Goal: Task Accomplishment & Management: Complete application form

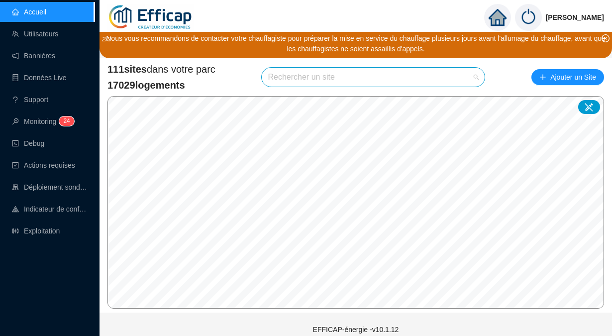
click at [330, 73] on input "search" at bounding box center [369, 77] width 202 height 19
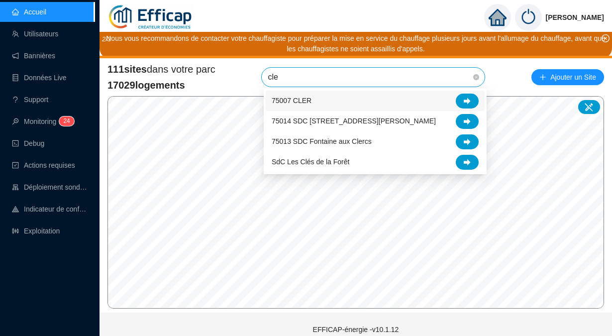
type input "cler"
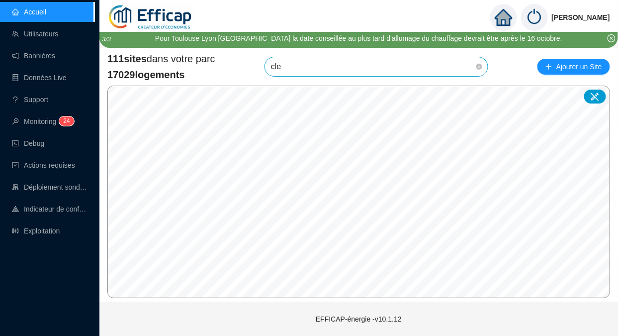
type input "cler"
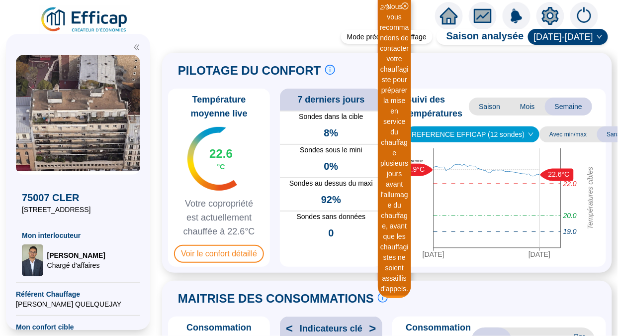
click at [221, 263] on span "Voir le confort détaillé" at bounding box center [219, 254] width 90 height 18
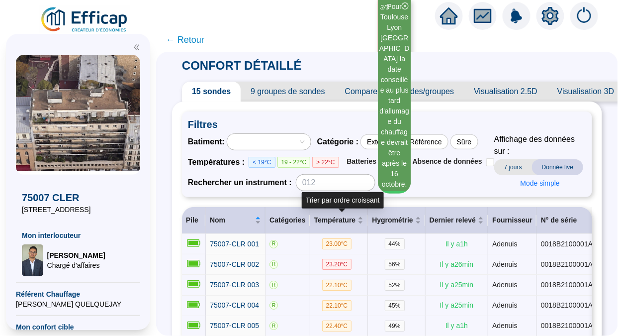
click at [348, 221] on span "Température" at bounding box center [335, 220] width 42 height 10
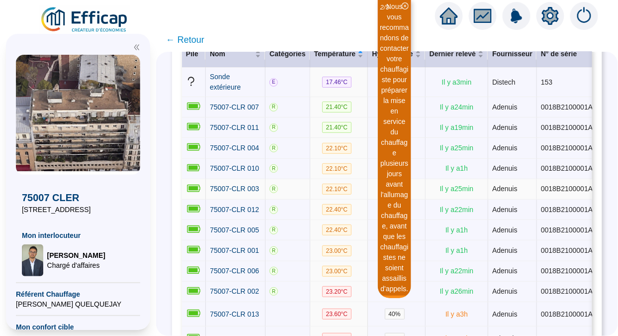
scroll to position [154, 0]
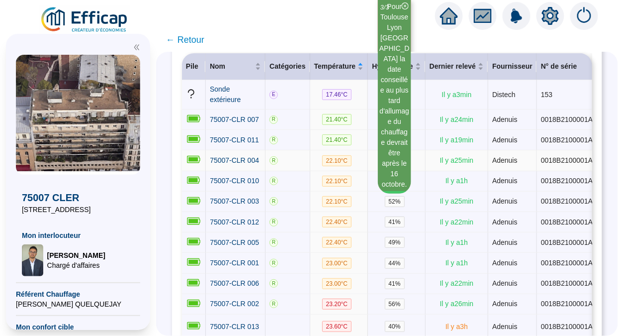
click at [241, 156] on span "75007-CLR 004" at bounding box center [234, 160] width 49 height 8
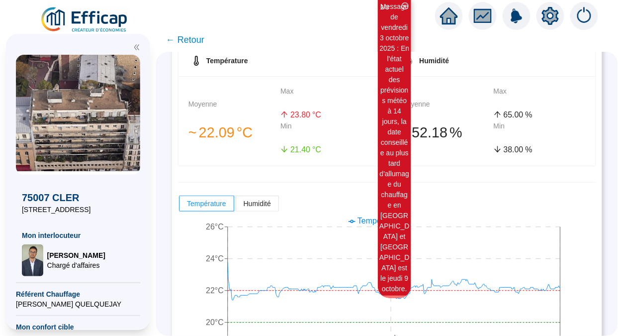
scroll to position [182, 0]
click at [263, 208] on label "Humidité" at bounding box center [257, 203] width 43 height 16
click at [236, 205] on input "Humidité" at bounding box center [236, 205] width 0 height 0
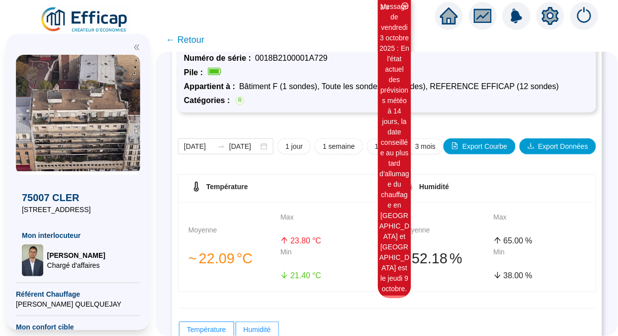
scroll to position [54, 0]
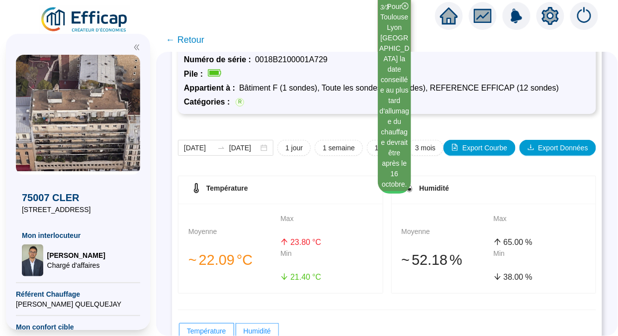
click at [183, 42] on span "← Retour" at bounding box center [185, 40] width 38 height 14
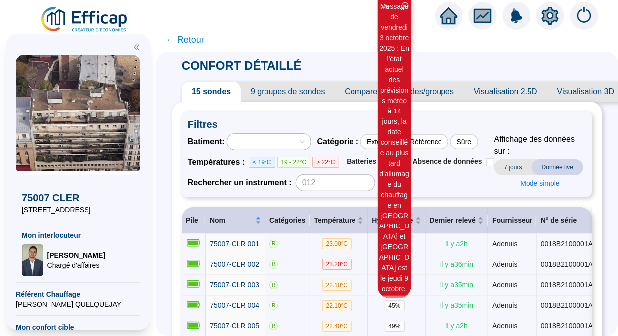
click at [197, 40] on span "← Retour" at bounding box center [185, 40] width 38 height 14
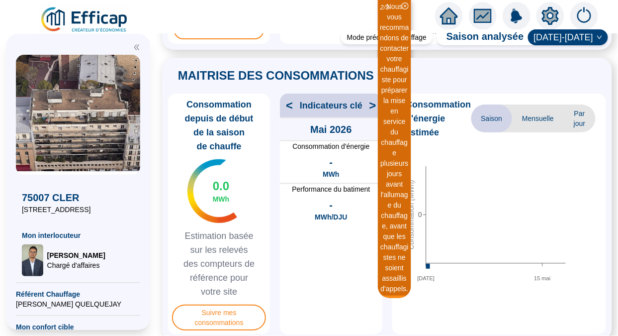
scroll to position [223, 0]
click at [528, 130] on span "Mensuelle" at bounding box center [538, 119] width 52 height 28
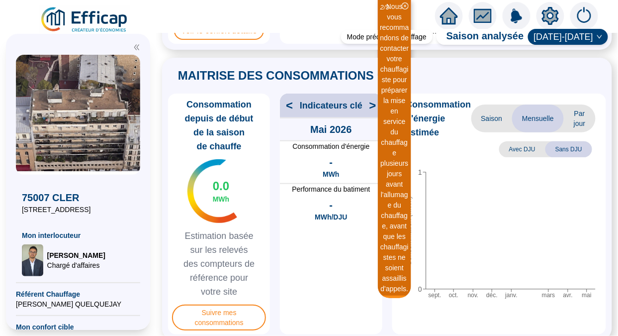
click at [491, 127] on span "Saison" at bounding box center [492, 118] width 41 height 28
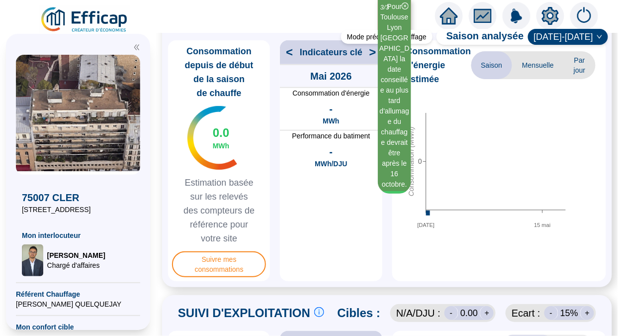
scroll to position [217, 0]
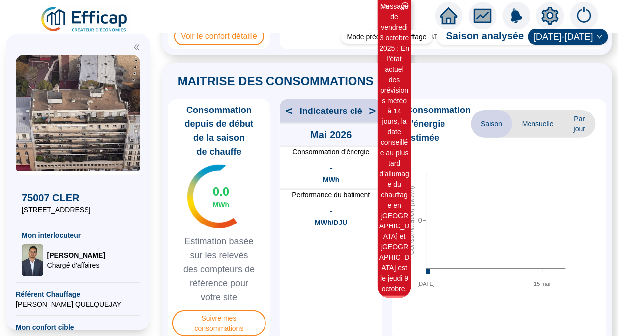
click at [81, 15] on img at bounding box center [85, 20] width 90 height 28
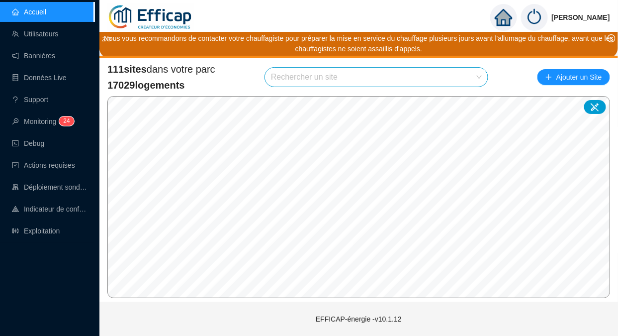
click at [42, 37] on link "Utilisateurs" at bounding box center [35, 34] width 46 height 8
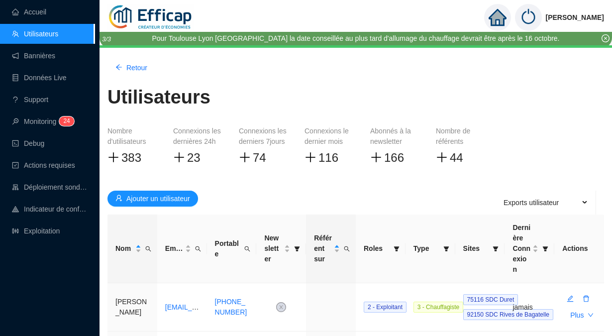
click at [134, 197] on span "Ajouter un utilisateur" at bounding box center [158, 199] width 64 height 10
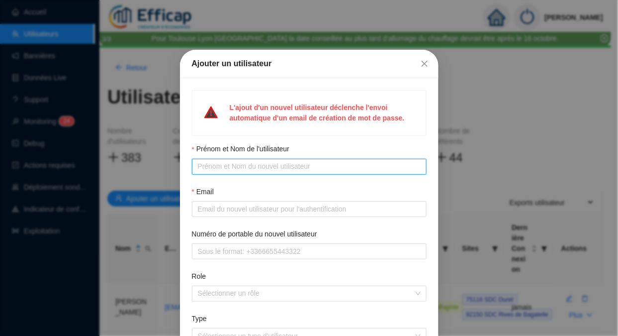
click at [242, 165] on input "Prénom et Nom de l'utilisateur" at bounding box center [308, 166] width 221 height 10
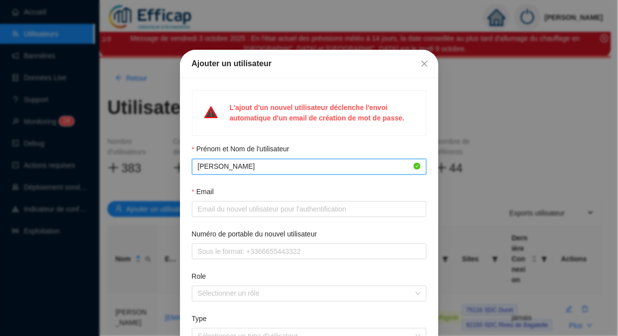
type input "[PERSON_NAME]"
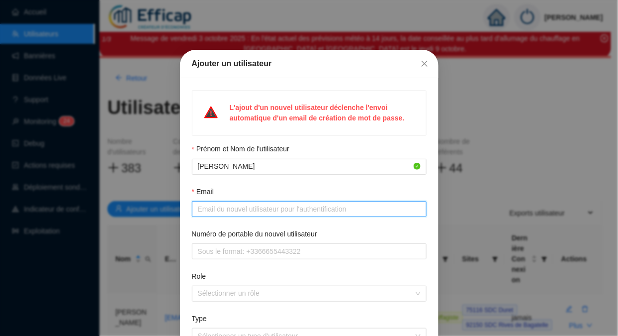
click at [230, 209] on input "Email" at bounding box center [308, 209] width 221 height 10
paste input "[EMAIL_ADDRESS][DOMAIN_NAME]"
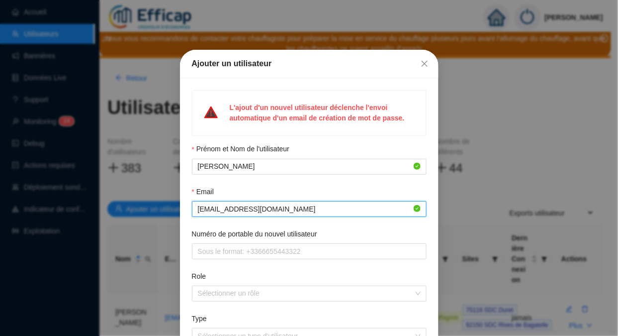
type input "[EMAIL_ADDRESS][DOMAIN_NAME]"
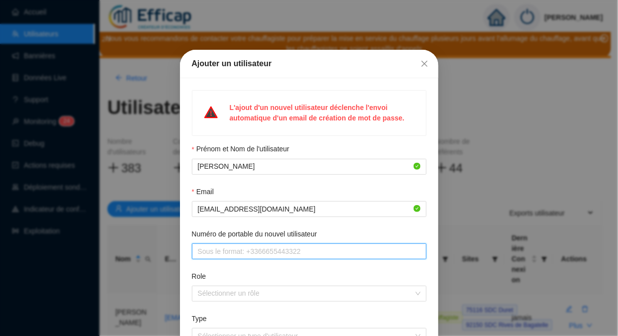
click at [254, 254] on input "Numéro de portable du nouvel utilisateur" at bounding box center [308, 251] width 221 height 10
type input "[PHONE_NUMBER]"
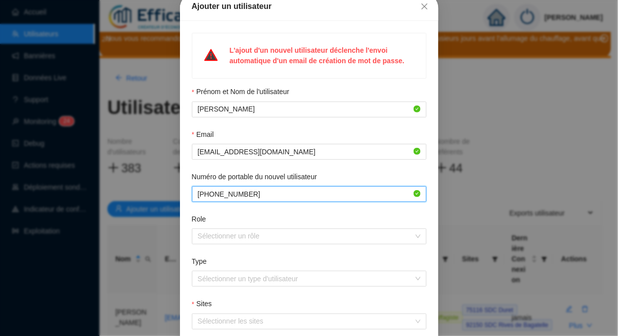
scroll to position [66, 0]
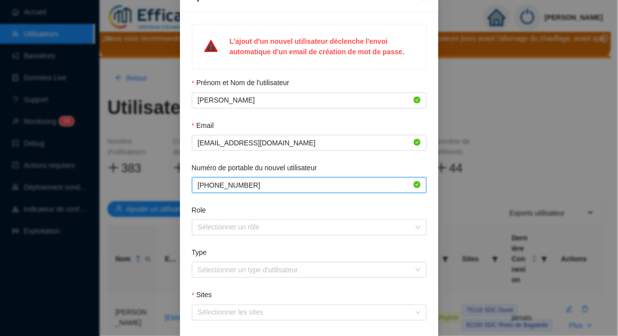
click at [246, 227] on div at bounding box center [304, 227] width 220 height 14
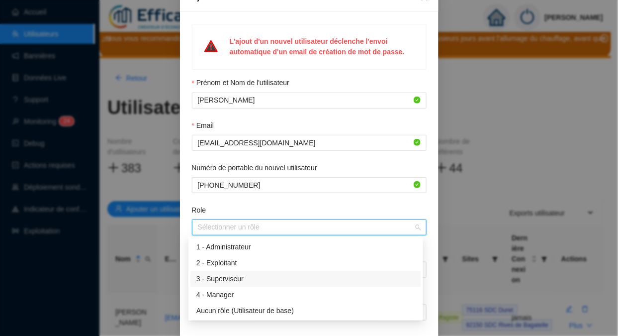
click at [256, 278] on div "3 - Superviseur" at bounding box center [306, 279] width 219 height 10
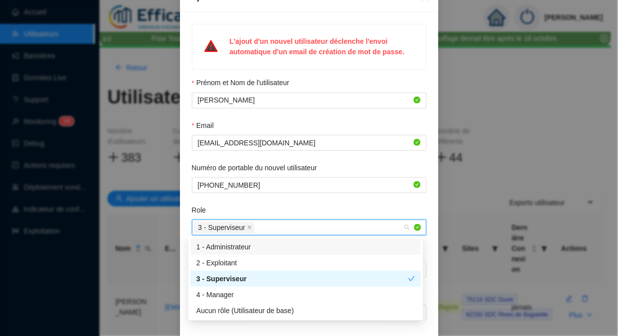
click at [287, 203] on form "Prénom et Nom de l'utilisateur [PERSON_NAME] Email [EMAIL_ADDRESS][DOMAIN_NAME]…" at bounding box center [309, 219] width 235 height 283
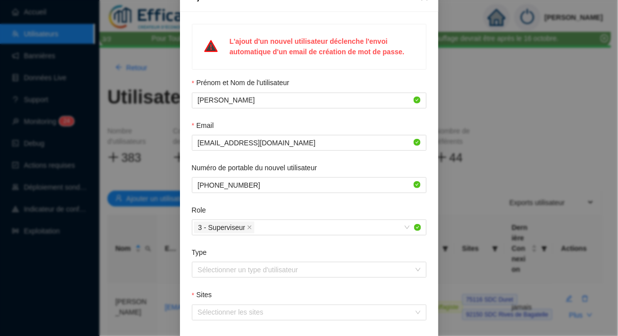
click at [271, 270] on input "Type" at bounding box center [305, 269] width 214 height 15
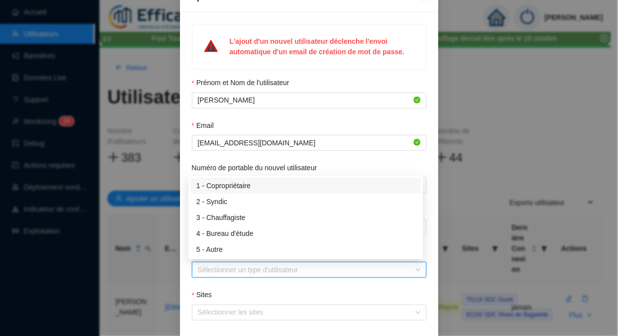
click at [242, 186] on div "1 - Copropriétaire" at bounding box center [306, 186] width 219 height 10
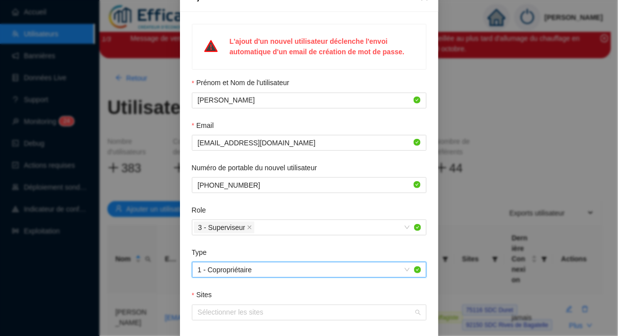
click at [241, 313] on div at bounding box center [304, 312] width 220 height 14
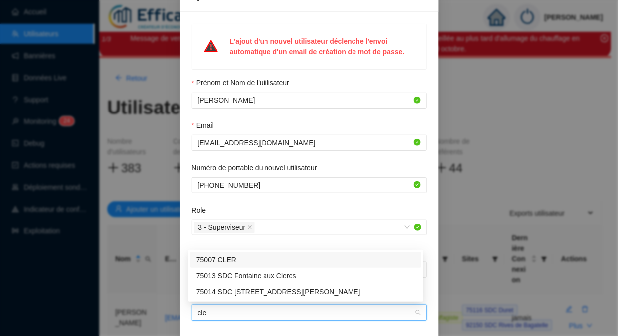
type input "cler"
click at [244, 259] on div "75007 CLER" at bounding box center [306, 260] width 219 height 10
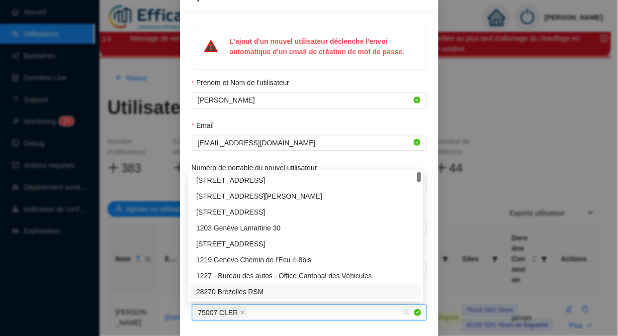
click at [284, 325] on form "Prénom et Nom de l'utilisateur [PERSON_NAME] Email [EMAIL_ADDRESS][DOMAIN_NAME]…" at bounding box center [309, 219] width 235 height 283
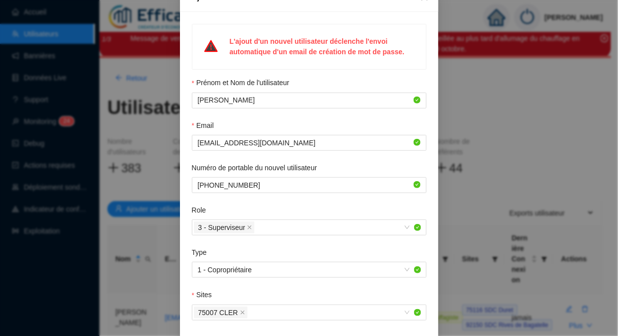
scroll to position [138, 0]
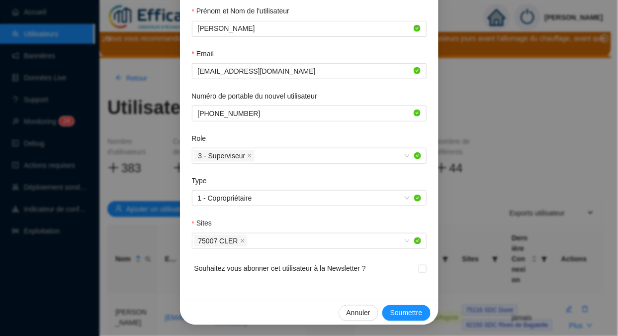
click at [393, 308] on span "Soumettre" at bounding box center [407, 312] width 32 height 10
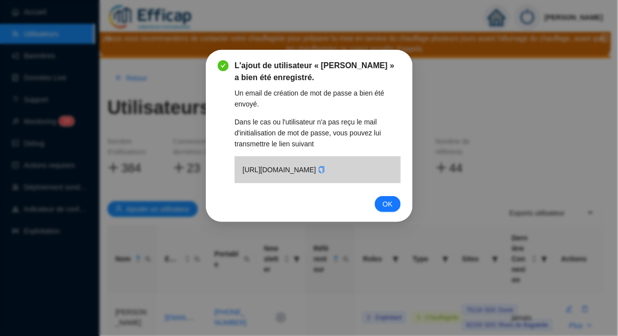
scroll to position [0, 0]
click at [318, 173] on icon "copy" at bounding box center [321, 169] width 7 height 7
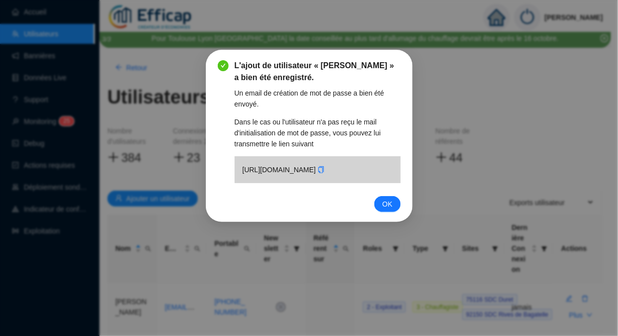
click at [381, 212] on button "OK" at bounding box center [388, 204] width 26 height 16
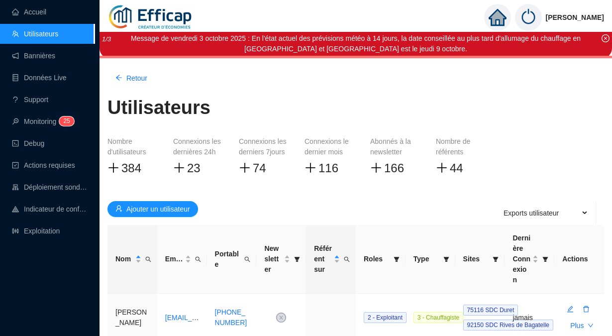
click at [152, 205] on span "Ajouter un utilisateur" at bounding box center [158, 209] width 64 height 10
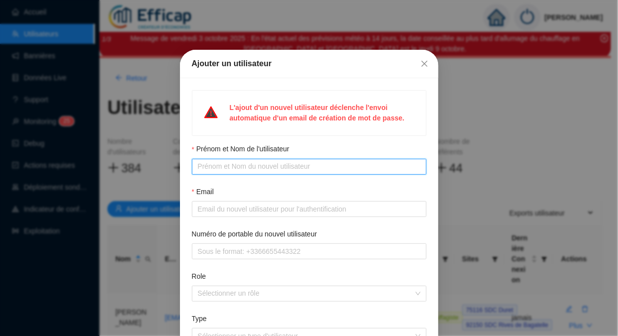
click at [220, 171] on input "Prénom et Nom de l'utilisateur" at bounding box center [308, 166] width 221 height 10
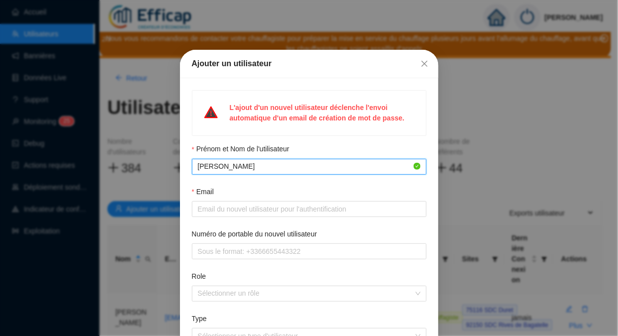
type input "[PERSON_NAME]"
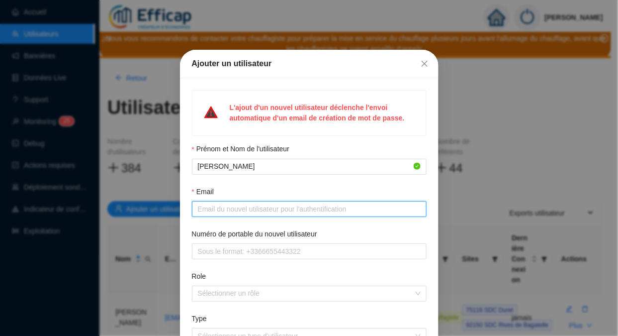
click at [217, 210] on input "Email" at bounding box center [308, 209] width 221 height 10
type input "[PERSON_NAME][EMAIL_ADDRESS][DOMAIN_NAME]"
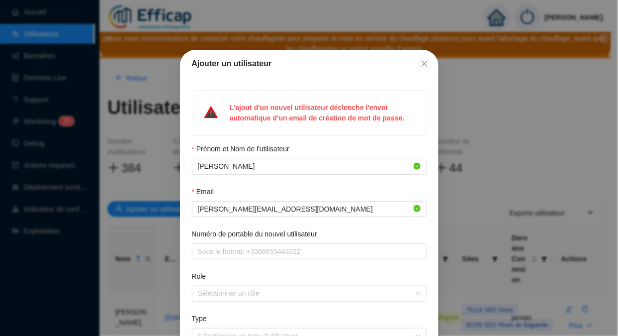
click at [226, 258] on span at bounding box center [309, 251] width 235 height 16
type input "[PHONE_NUMBER]"
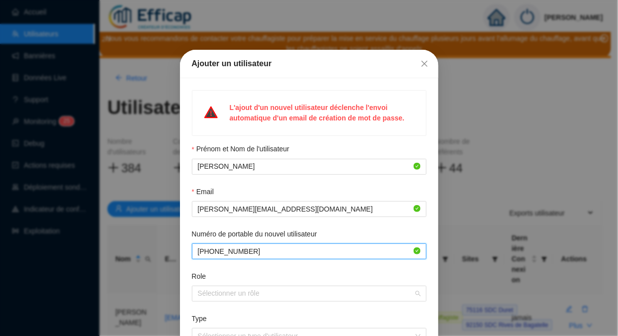
click at [215, 291] on div at bounding box center [304, 294] width 220 height 14
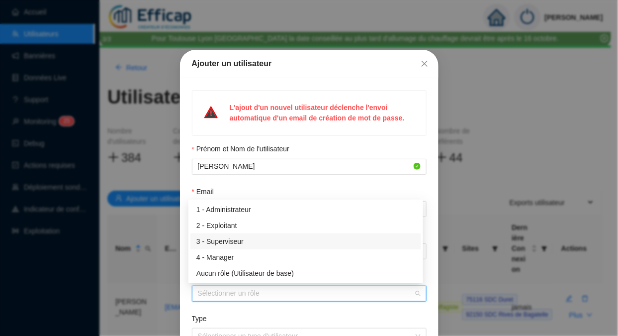
click at [244, 238] on div "3 - Superviseur" at bounding box center [306, 241] width 219 height 10
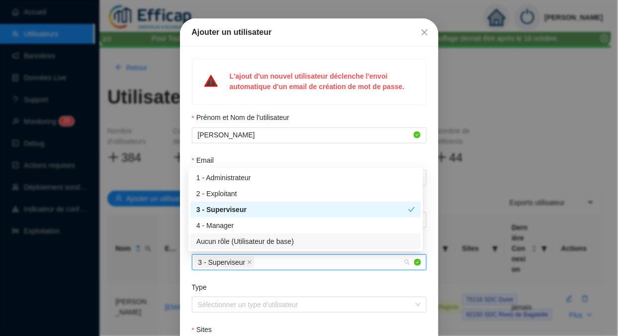
scroll to position [32, 0]
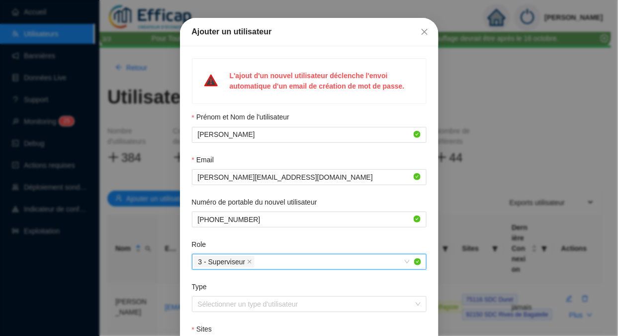
click at [269, 304] on input "Type" at bounding box center [305, 304] width 214 height 15
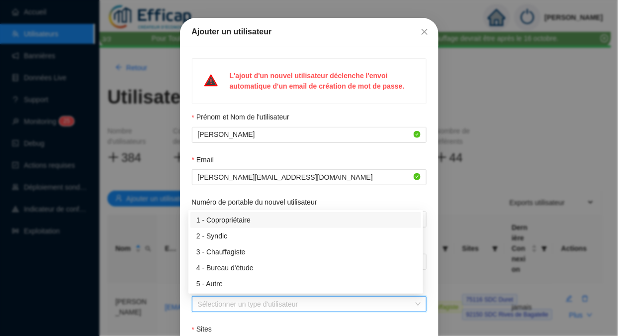
click at [276, 216] on div "1 - Copropriétaire" at bounding box center [306, 220] width 219 height 10
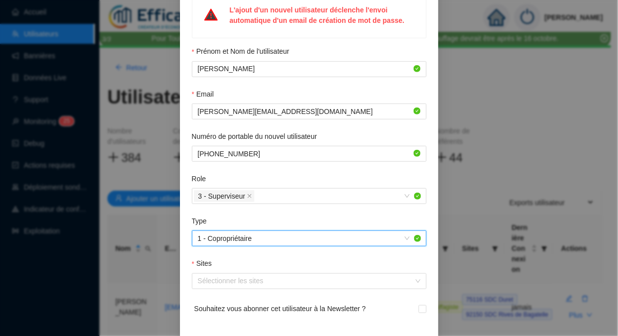
scroll to position [138, 0]
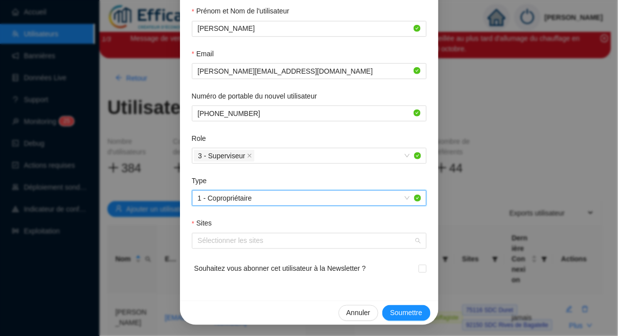
click at [230, 243] on div at bounding box center [304, 241] width 220 height 14
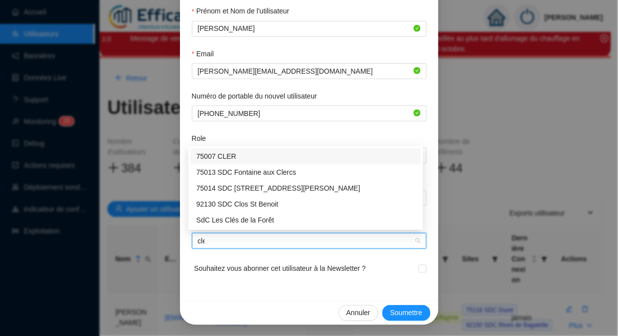
type input "cler"
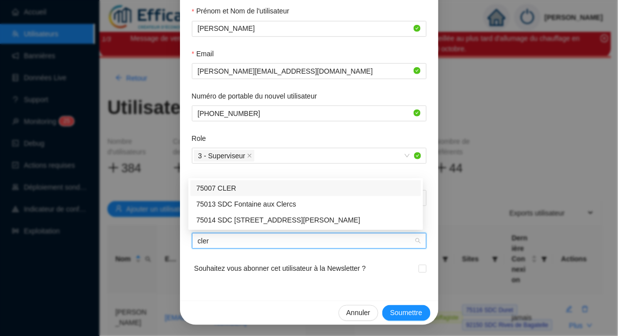
click at [250, 191] on div "75007 CLER" at bounding box center [306, 188] width 219 height 10
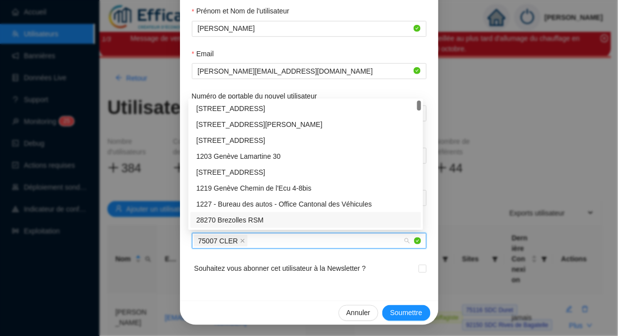
click at [393, 312] on span "Soumettre" at bounding box center [407, 312] width 32 height 10
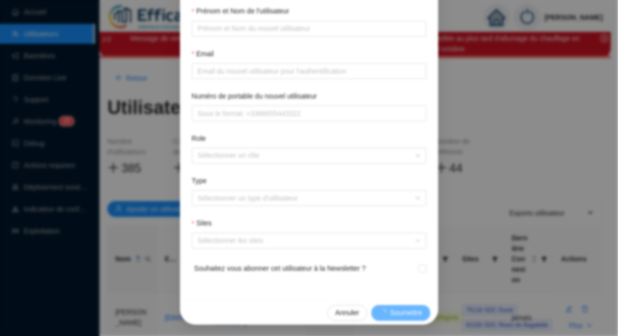
scroll to position [88, 0]
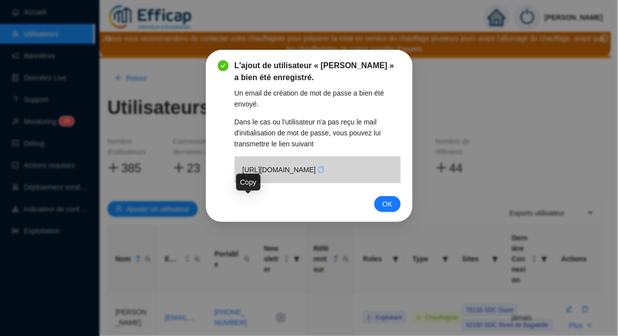
click at [318, 173] on icon "copy" at bounding box center [321, 169] width 7 height 7
click at [391, 209] on span "OK" at bounding box center [388, 204] width 10 height 11
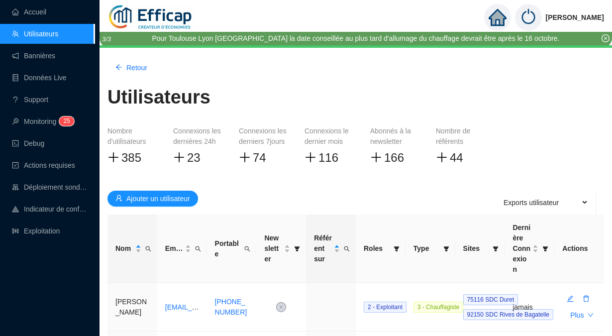
click at [147, 246] on icon "search" at bounding box center [148, 249] width 6 height 6
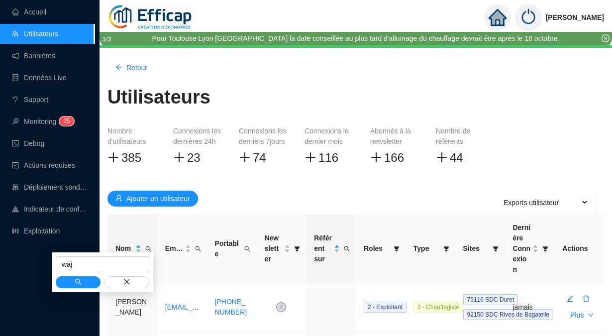
type input "waj"
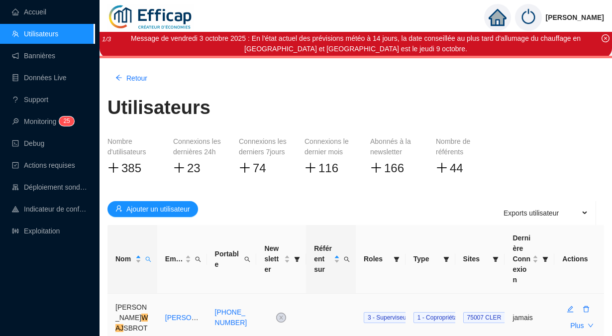
click at [568, 305] on icon "edit" at bounding box center [570, 308] width 7 height 7
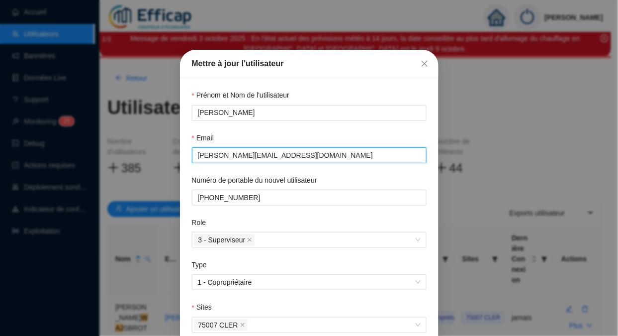
drag, startPoint x: 312, startPoint y: 154, endPoint x: 189, endPoint y: 159, distance: 123.0
click at [192, 159] on span "[PERSON_NAME][EMAIL_ADDRESS][DOMAIN_NAME]" at bounding box center [309, 155] width 235 height 16
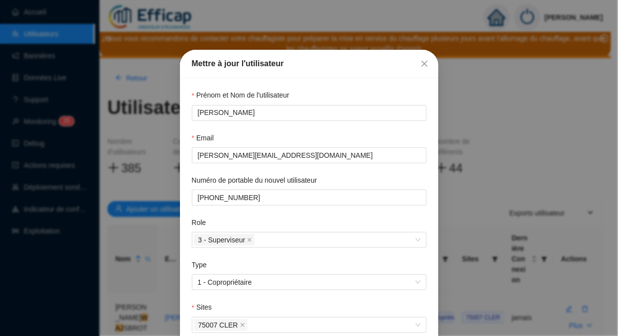
click at [423, 70] on button "Close" at bounding box center [425, 64] width 16 height 16
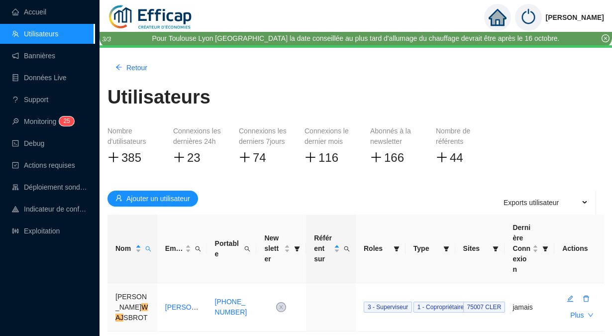
click at [179, 198] on span "Ajouter un utilisateur" at bounding box center [158, 199] width 64 height 10
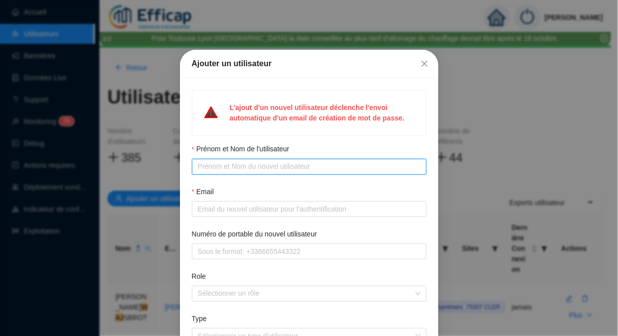
click at [218, 170] on input "Prénom et Nom de l'utilisateur" at bounding box center [308, 166] width 221 height 10
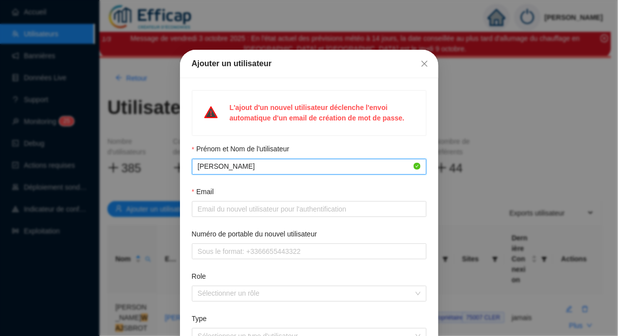
type input "[PERSON_NAME]"
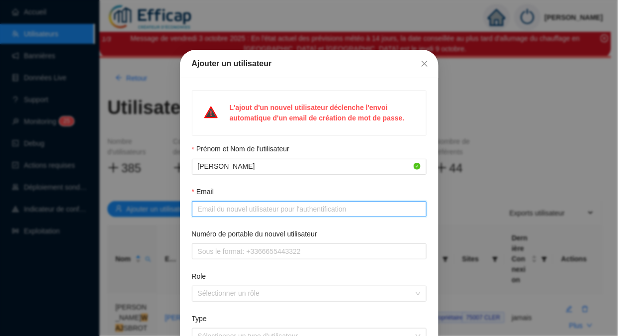
click at [210, 208] on input "Email" at bounding box center [308, 209] width 221 height 10
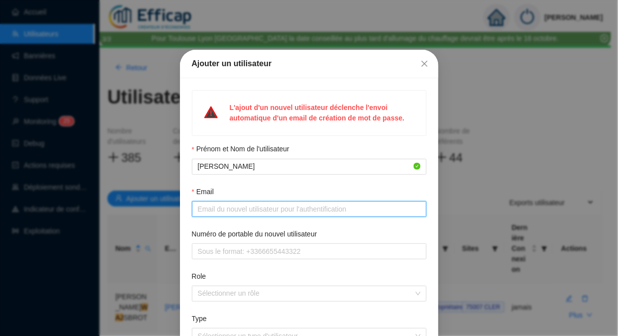
paste input "[EMAIL_ADDRESS][DOMAIN_NAME]"
type input "[EMAIL_ADDRESS][DOMAIN_NAME]"
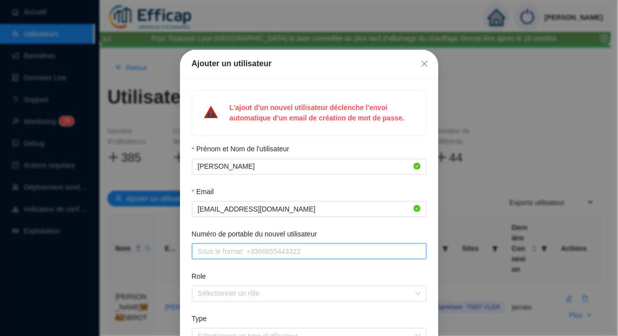
click at [230, 250] on input "Numéro de portable du nouvel utilisateur" at bounding box center [308, 251] width 221 height 10
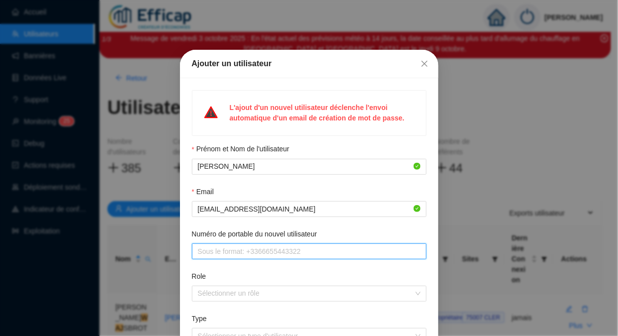
type input "[PHONE_NUMBER]"
click at [214, 287] on div at bounding box center [304, 294] width 220 height 14
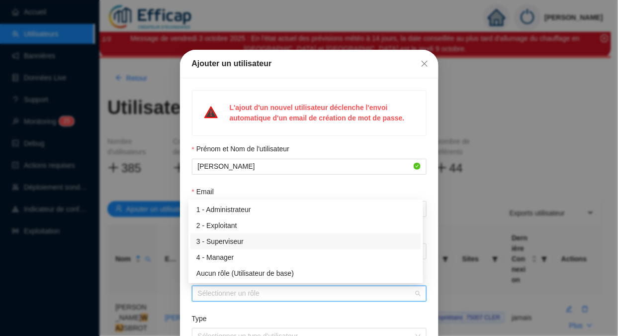
click at [247, 244] on div "3 - Superviseur" at bounding box center [306, 241] width 219 height 10
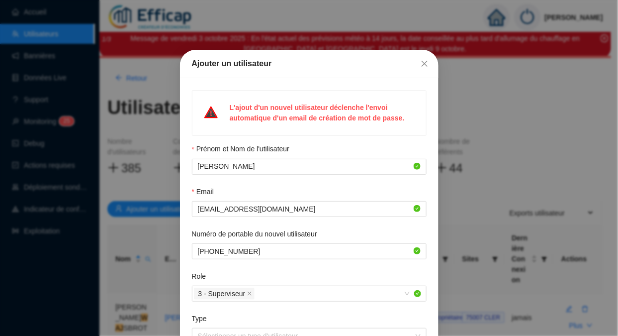
click at [267, 313] on div "Type" at bounding box center [309, 320] width 235 height 14
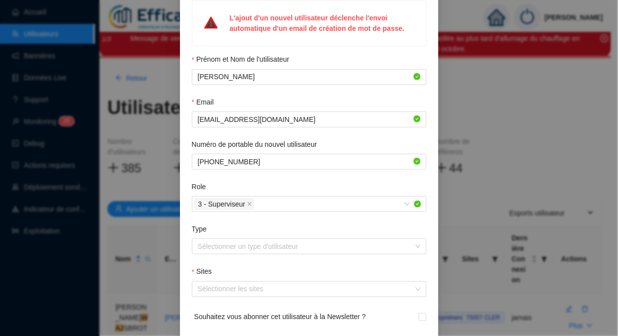
scroll to position [90, 0]
click at [247, 245] on input "Type" at bounding box center [305, 245] width 214 height 15
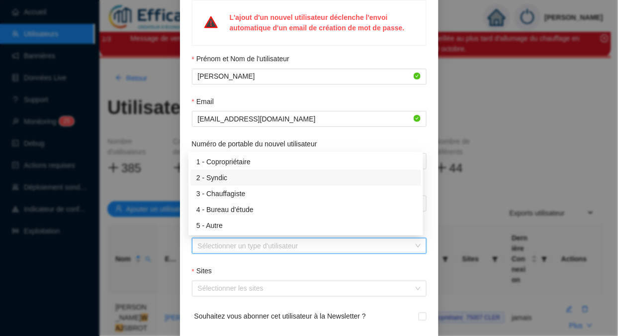
click at [245, 181] on div "2 - Syndic" at bounding box center [306, 178] width 219 height 10
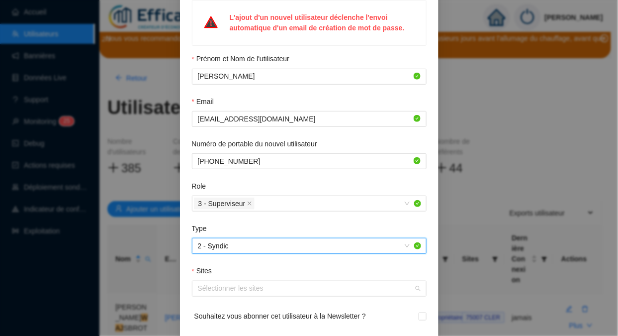
click at [216, 294] on div at bounding box center [304, 289] width 220 height 14
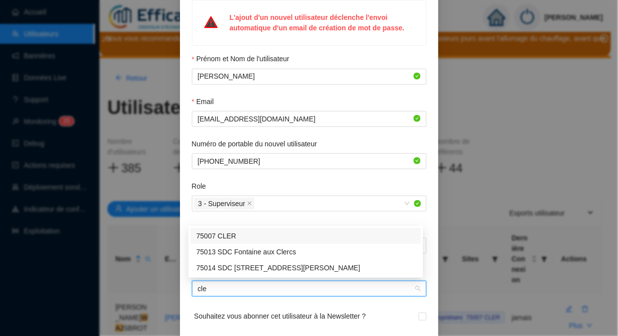
type input "cler"
click at [234, 233] on div "75007 CLER" at bounding box center [306, 236] width 219 height 10
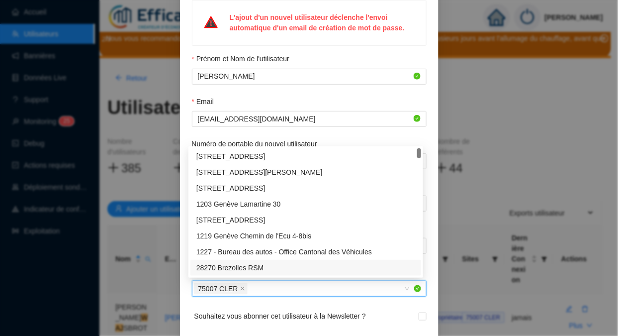
click at [295, 299] on form "Prénom et Nom de l'utilisateur [PERSON_NAME] Email [EMAIL_ADDRESS][DOMAIN_NAME]…" at bounding box center [309, 195] width 235 height 283
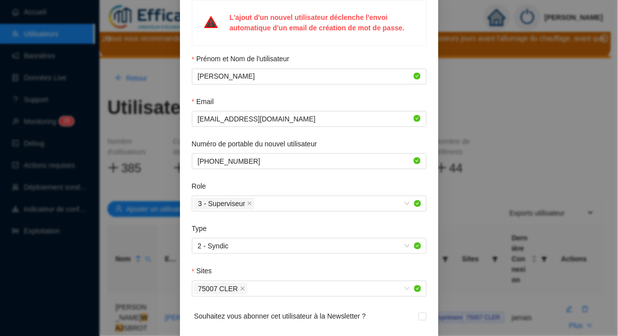
scroll to position [138, 0]
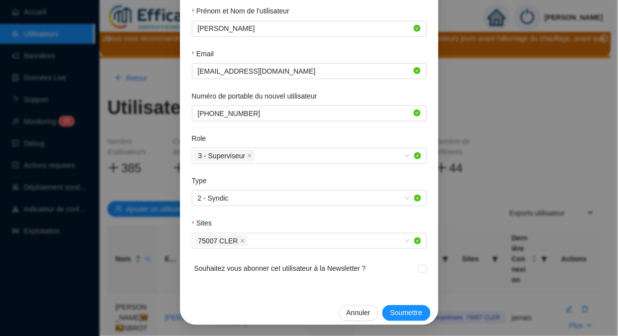
click at [412, 311] on span "Soumettre" at bounding box center [407, 312] width 32 height 10
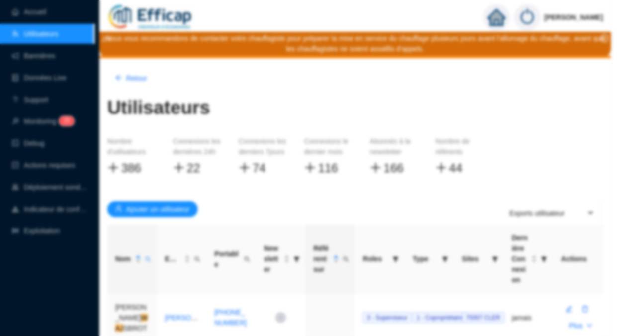
scroll to position [88, 0]
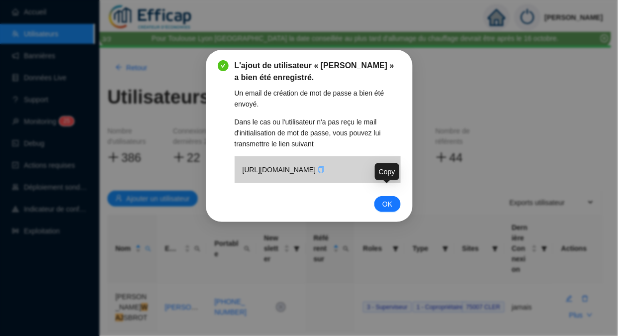
click at [325, 173] on icon "copy" at bounding box center [321, 169] width 7 height 7
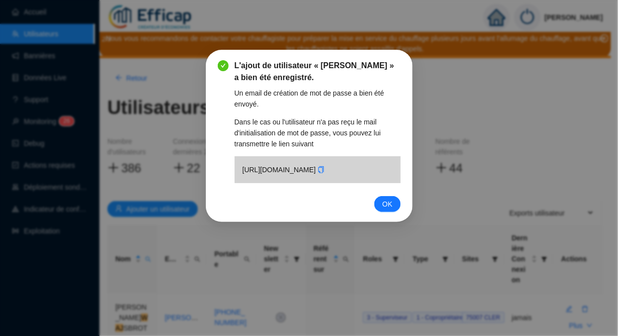
click at [390, 209] on span "OK" at bounding box center [388, 204] width 10 height 11
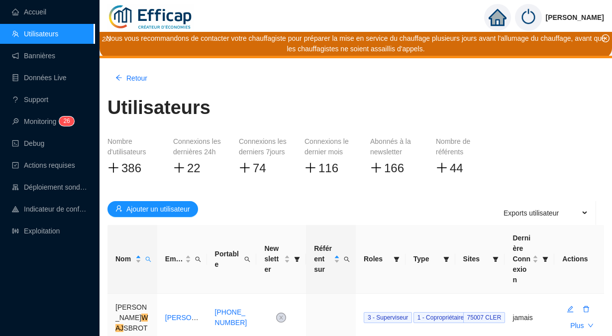
click at [141, 214] on button "Ajouter un utilisateur" at bounding box center [152, 209] width 91 height 16
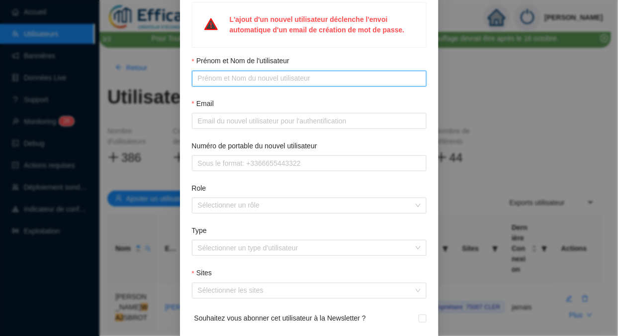
click at [202, 84] on input "Prénom et Nom de l'utilisateur" at bounding box center [308, 78] width 221 height 10
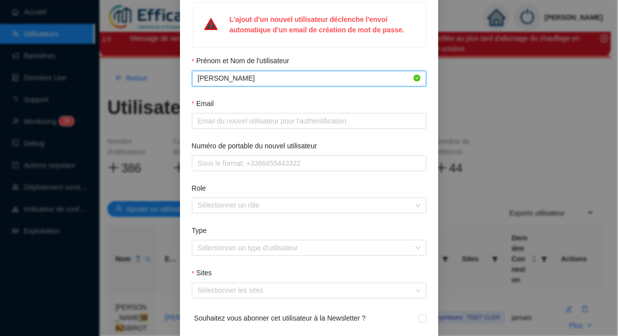
type input "[PERSON_NAME]"
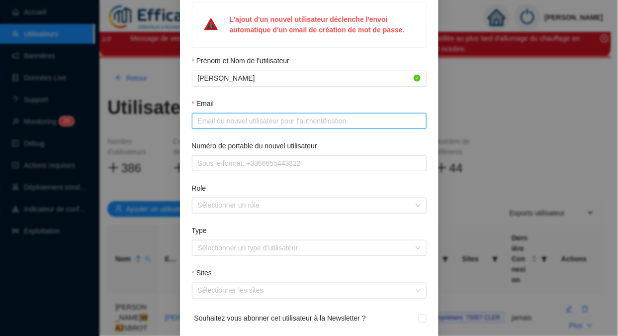
click at [226, 126] on input "Email" at bounding box center [308, 121] width 221 height 10
type input "[PERSON_NAME][EMAIL_ADDRESS][DOMAIN_NAME]"
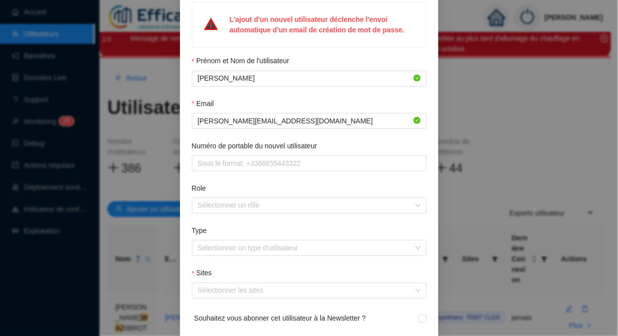
click at [254, 171] on span at bounding box center [309, 163] width 235 height 16
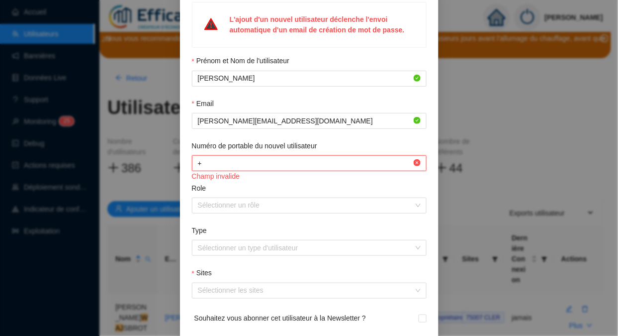
type input "[PHONE_NUMBER]"
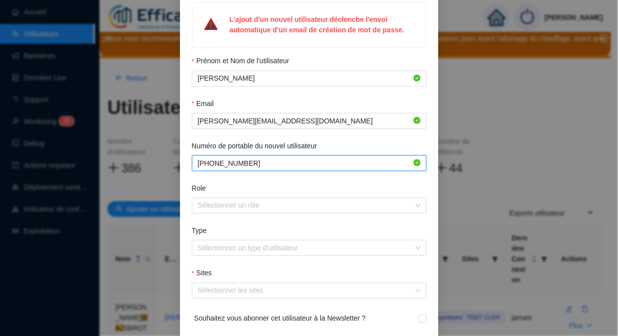
scroll to position [117, 0]
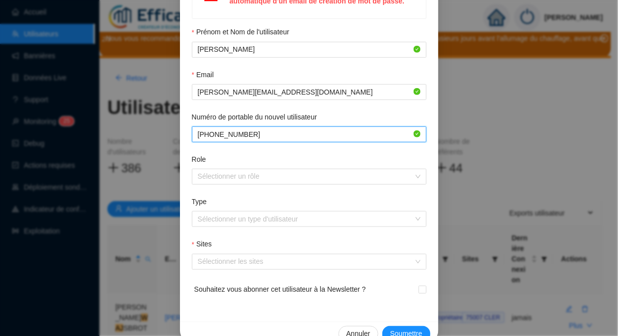
click at [232, 182] on div at bounding box center [304, 177] width 220 height 14
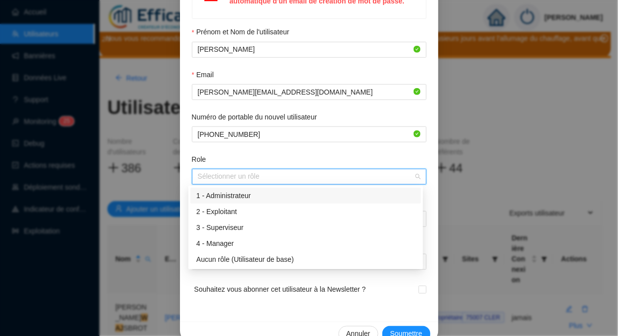
scroll to position [117, 0]
click at [230, 225] on div "3 - Superviseur" at bounding box center [306, 227] width 219 height 10
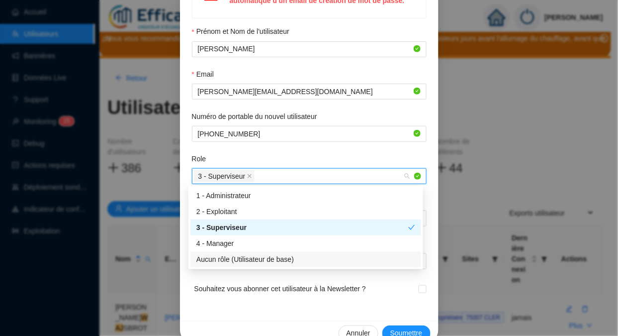
click at [262, 279] on form "Prénom et Nom de l'utilisateur [PERSON_NAME] Email [PERSON_NAME][EMAIL_ADDRESS]…" at bounding box center [309, 167] width 235 height 283
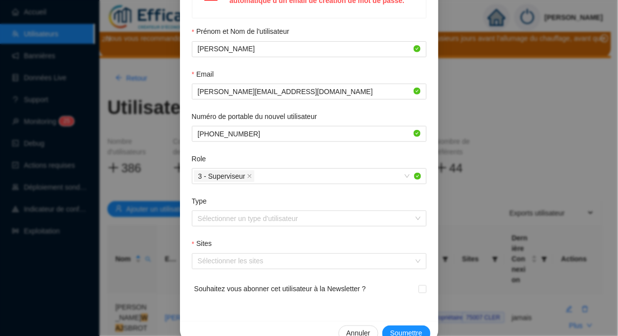
click at [242, 224] on input "Type" at bounding box center [305, 218] width 214 height 15
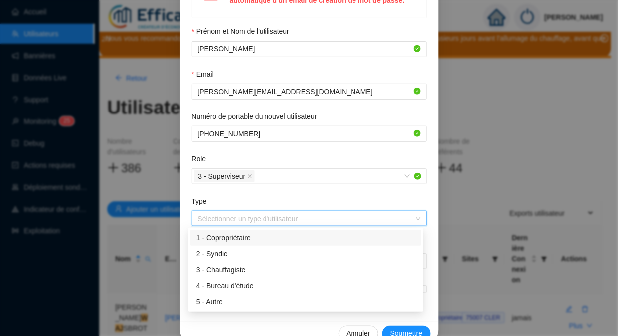
click at [244, 235] on div "1 - Copropriétaire" at bounding box center [306, 238] width 219 height 10
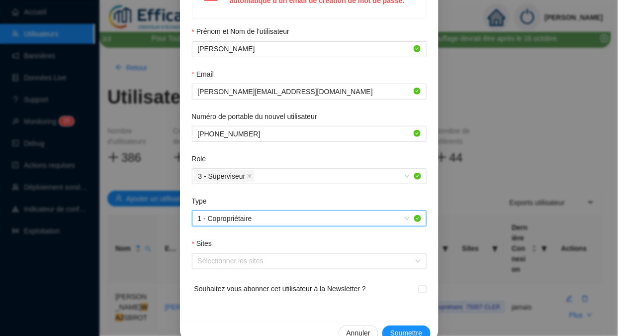
click at [226, 264] on div at bounding box center [304, 261] width 220 height 14
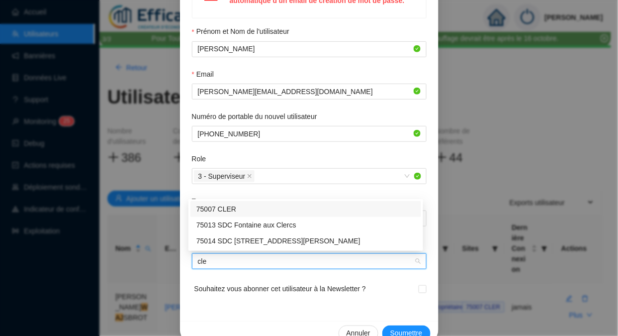
type input "cler"
click at [257, 206] on div "75007 CLER" at bounding box center [306, 209] width 219 height 10
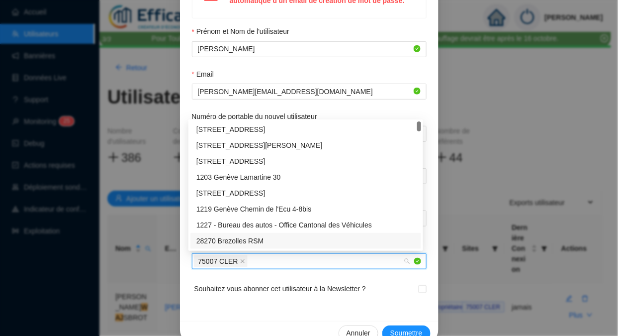
click at [393, 329] on span "Soumettre" at bounding box center [407, 333] width 32 height 10
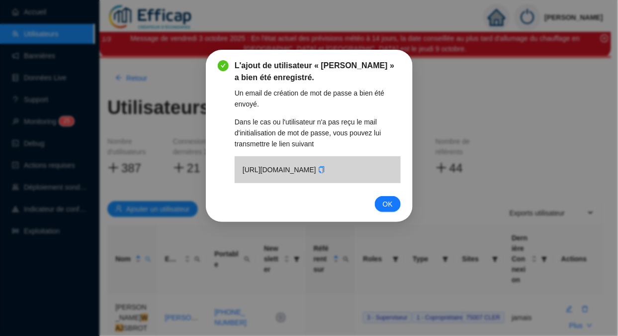
scroll to position [0, 0]
click at [393, 329] on div "L'ajout de utilisateur « [PERSON_NAME] » a bien été enregistré. Un email de cré…" at bounding box center [309, 168] width 618 height 336
click at [324, 173] on icon "copy" at bounding box center [321, 169] width 5 height 7
click at [389, 209] on span "OK" at bounding box center [388, 204] width 10 height 11
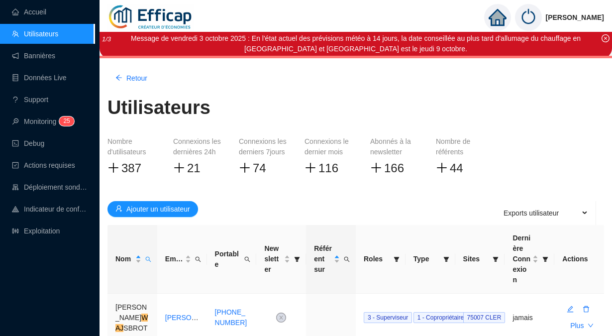
click at [151, 253] on span "Nom" at bounding box center [148, 259] width 10 height 14
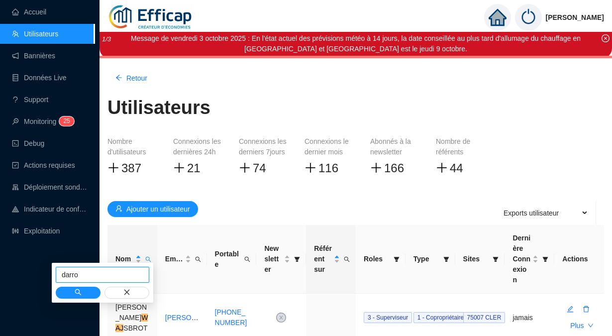
type input "darro"
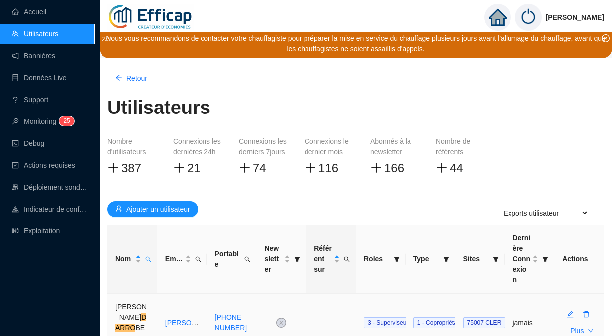
click at [568, 310] on icon "edit" at bounding box center [570, 313] width 7 height 7
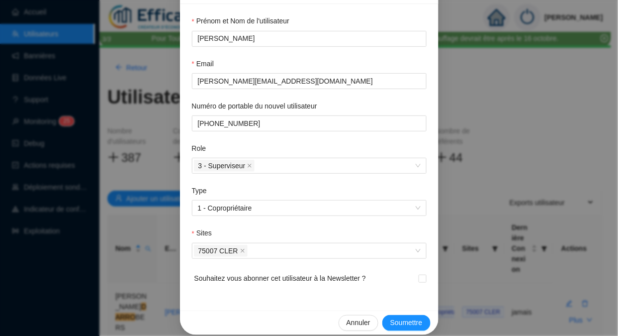
scroll to position [75, 0]
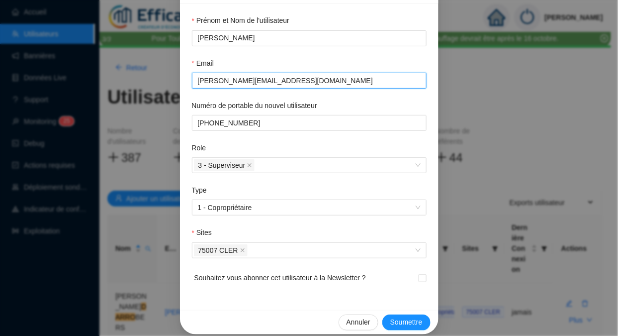
click at [303, 83] on input "[PERSON_NAME][EMAIL_ADDRESS][DOMAIN_NAME]" at bounding box center [308, 81] width 221 height 10
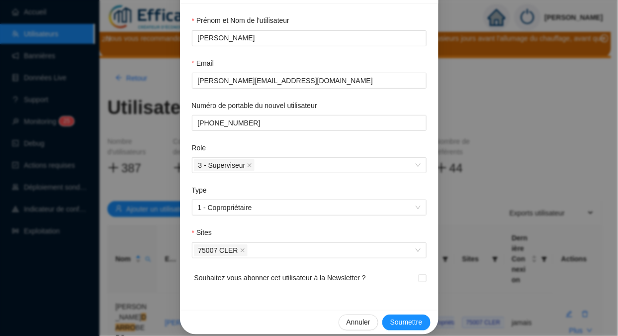
click at [467, 181] on div "Mettre à jour l'utilisateur Prénom et Nom de l'utilisateur [PERSON_NAME] Email …" at bounding box center [309, 168] width 618 height 336
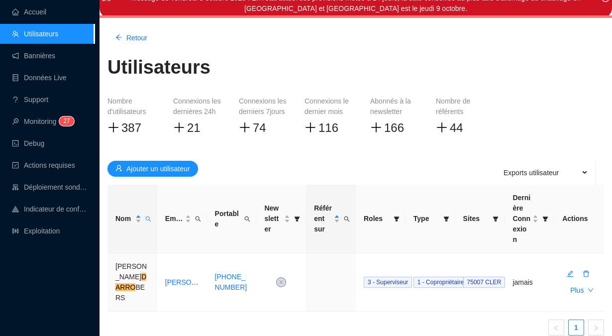
scroll to position [65, 0]
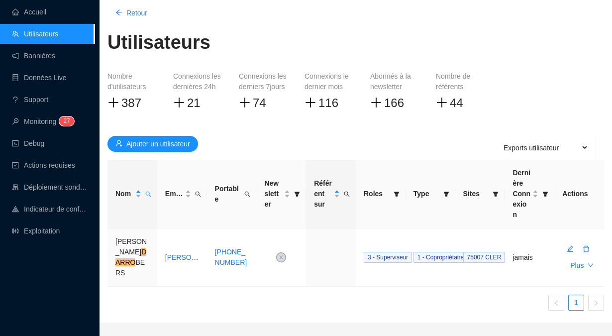
click at [473, 191] on span "Sites" at bounding box center [476, 194] width 26 height 10
click at [493, 191] on icon "filter" at bounding box center [496, 194] width 6 height 6
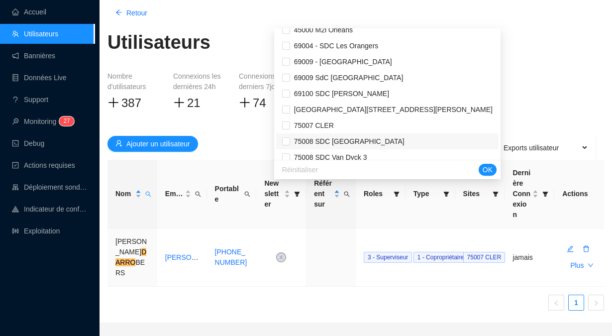
scroll to position [232, 0]
click at [290, 123] on input "checkbox" at bounding box center [286, 125] width 8 height 8
checkbox input "true"
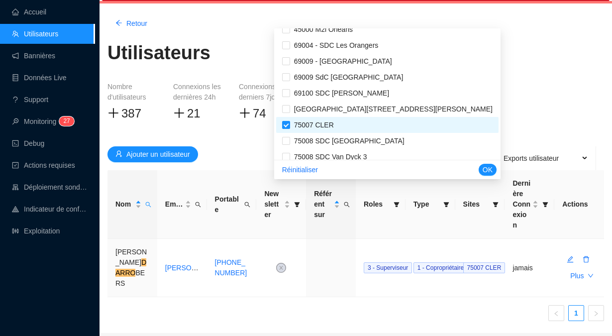
click at [487, 168] on span "OK" at bounding box center [488, 170] width 10 height 10
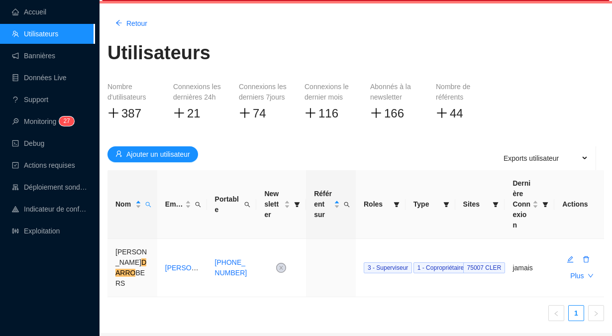
click at [238, 151] on div "Ajouter un utilisateur Exports utilisateur" at bounding box center [355, 154] width 497 height 16
click at [58, 30] on link "Utilisateurs" at bounding box center [35, 34] width 46 height 8
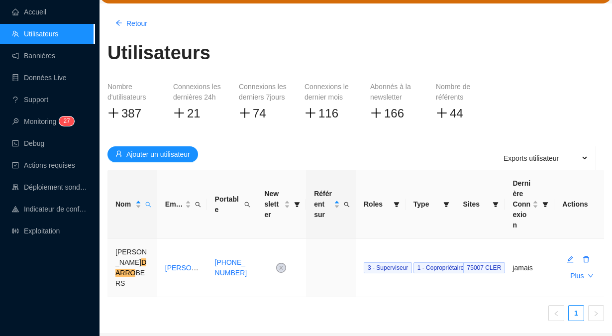
click at [129, 22] on span "Retour" at bounding box center [136, 23] width 21 height 10
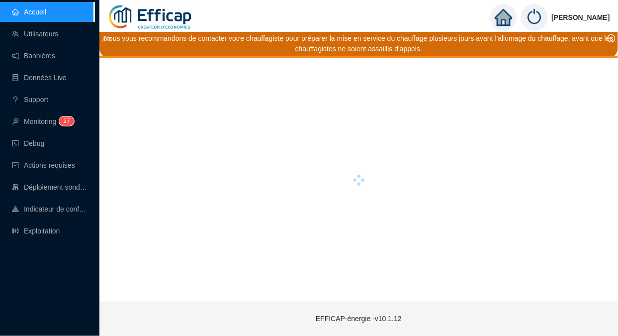
click at [51, 31] on link "Utilisateurs" at bounding box center [35, 34] width 46 height 8
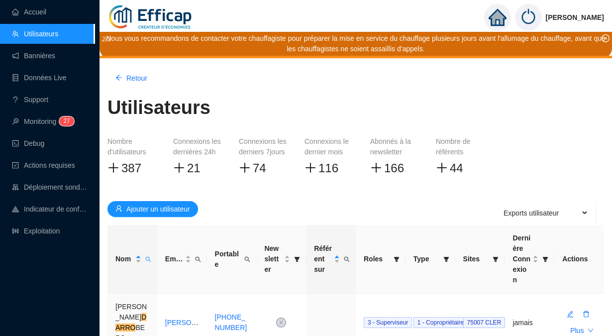
click at [46, 11] on link "Accueil" at bounding box center [29, 12] width 34 height 8
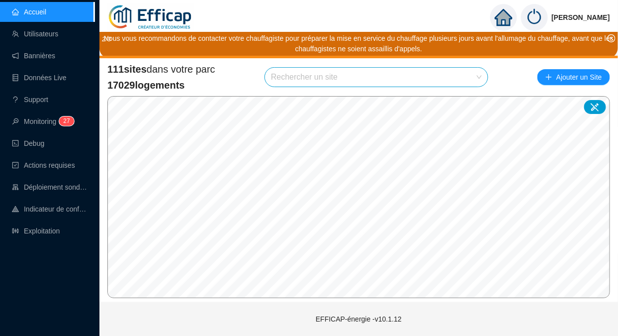
click at [31, 33] on link "Utilisateurs" at bounding box center [35, 34] width 46 height 8
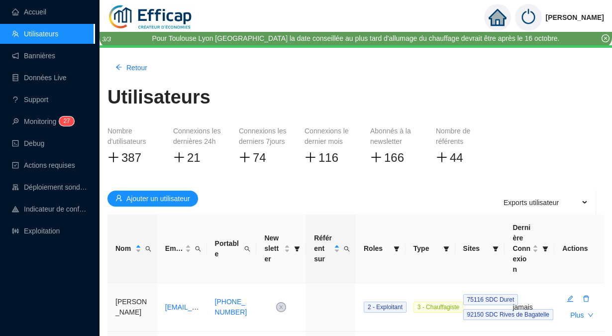
click at [469, 246] on span "Sites" at bounding box center [476, 248] width 26 height 10
click at [496, 246] on icon "filter" at bounding box center [495, 248] width 5 height 5
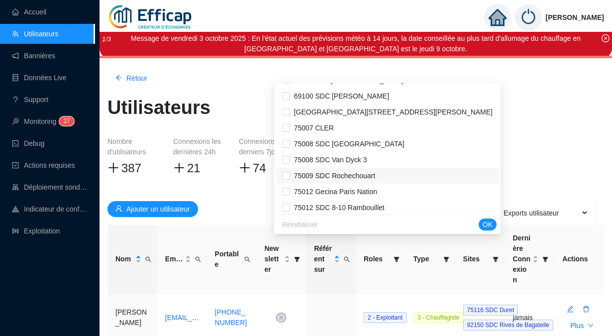
scroll to position [276, 0]
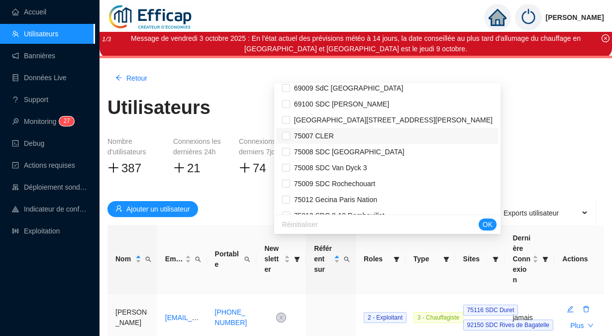
click at [355, 141] on li "75007 CLER" at bounding box center [387, 136] width 222 height 16
checkbox input "true"
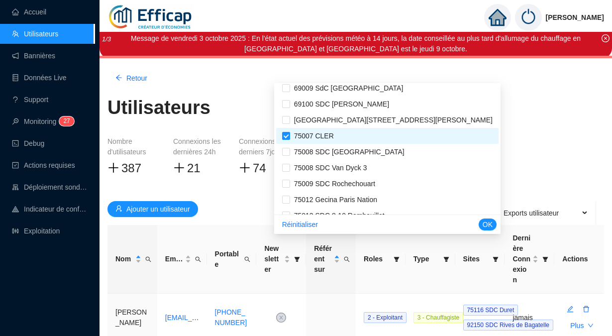
click at [489, 227] on span "OK" at bounding box center [488, 224] width 10 height 10
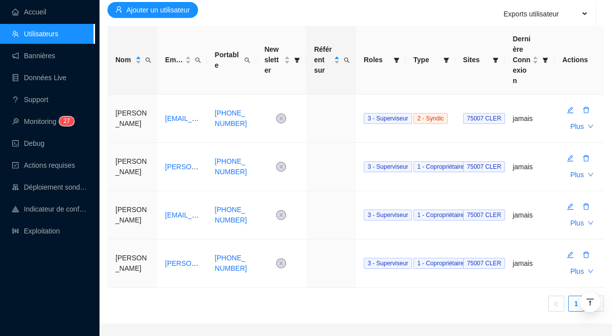
scroll to position [209, 0]
